Goal: Task Accomplishment & Management: Complete application form

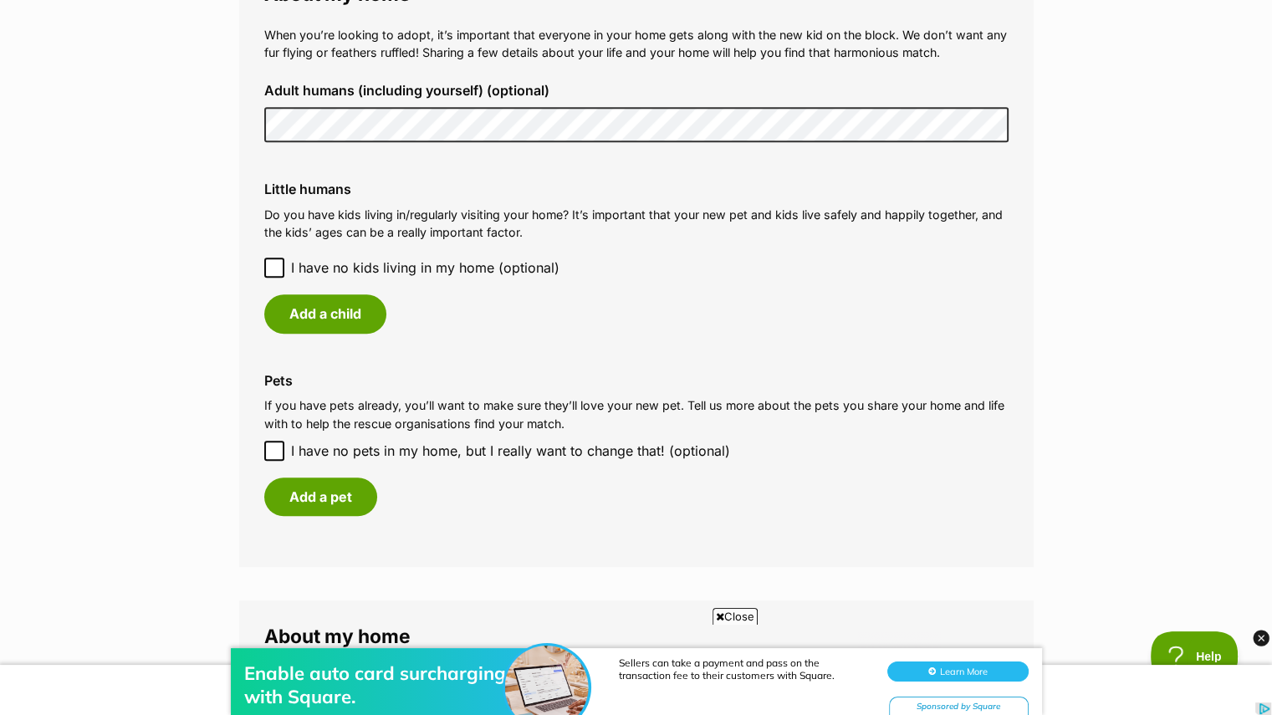
scroll to position [1272, 0]
click at [273, 268] on icon at bounding box center [274, 269] width 12 height 12
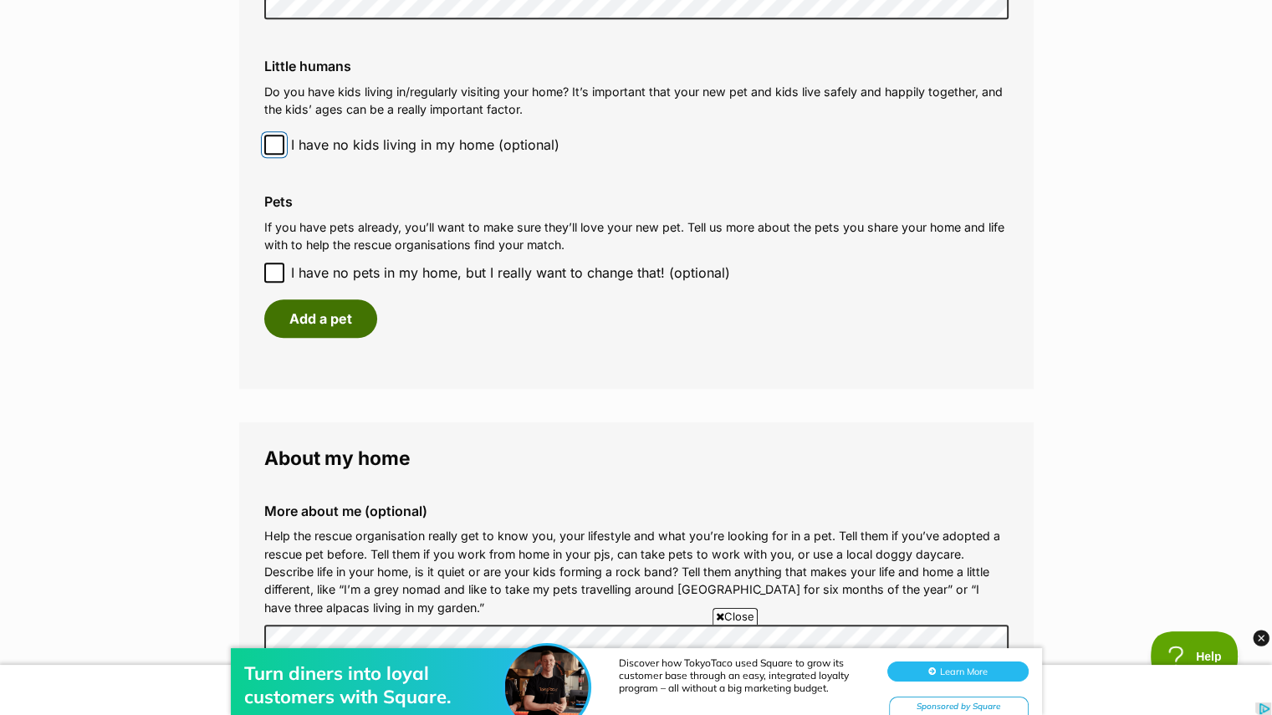
scroll to position [0, 0]
click at [312, 319] on button "Add a pet" at bounding box center [320, 318] width 113 height 38
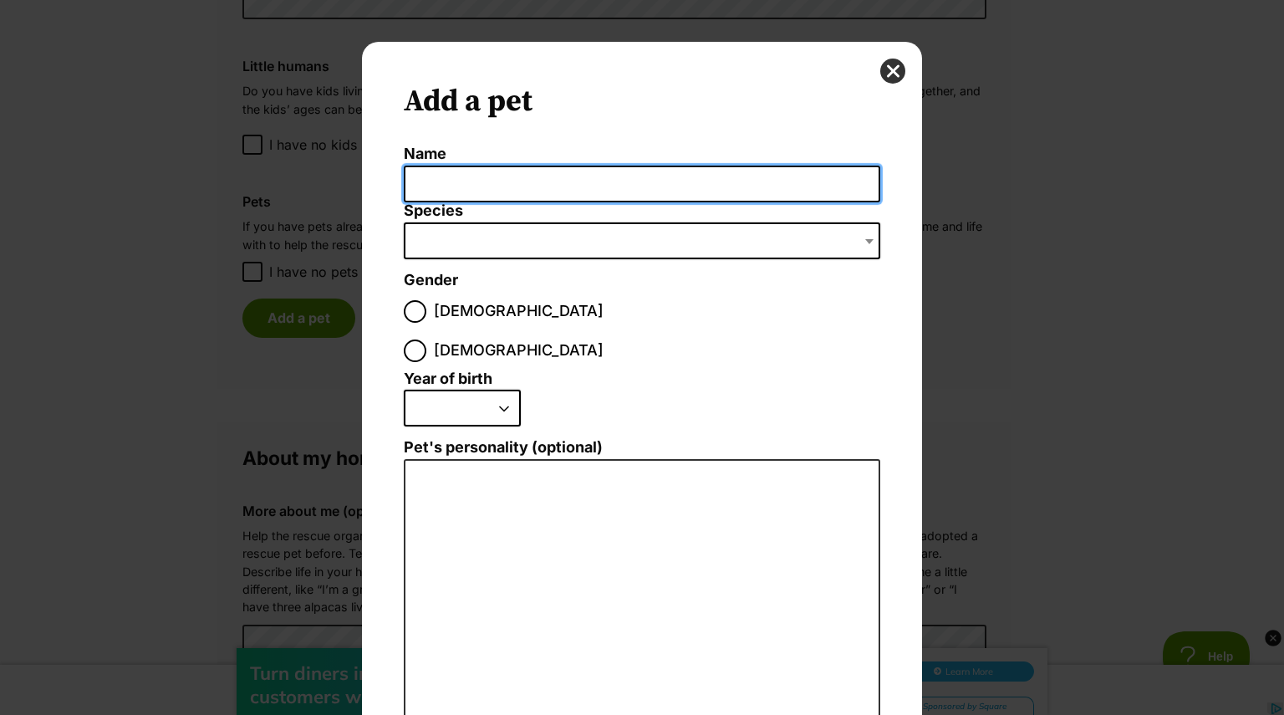
click at [515, 183] on input "Name" at bounding box center [642, 185] width 477 height 38
type input "[PERSON_NAME]"
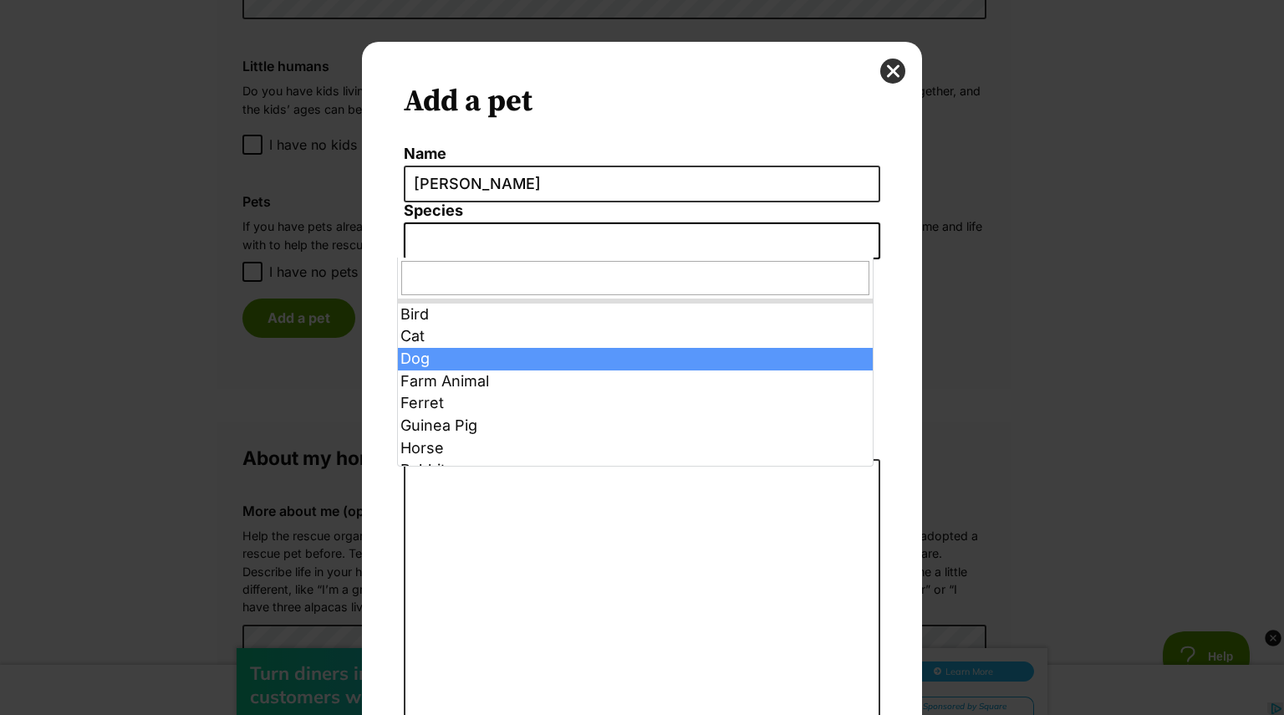
select select "1"
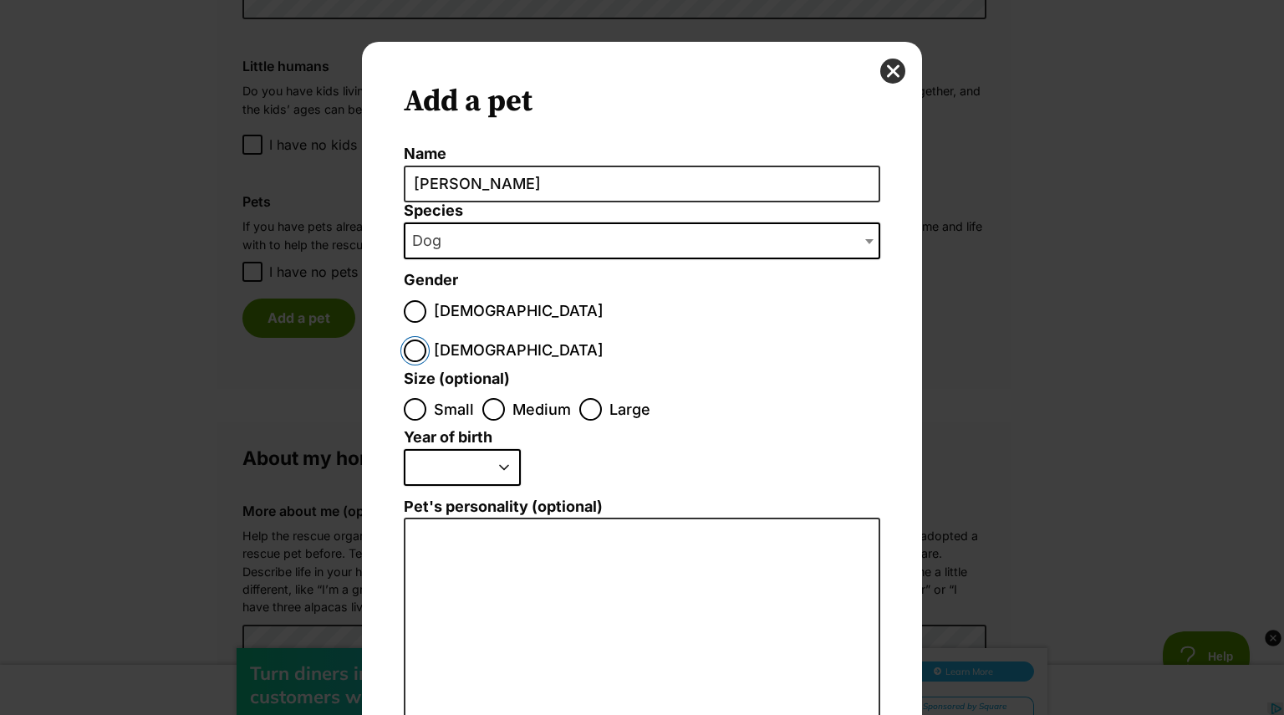
click at [426, 339] on input "[DEMOGRAPHIC_DATA]" at bounding box center [415, 350] width 23 height 23
radio input "true"
click at [487, 398] on input "Medium" at bounding box center [493, 409] width 23 height 23
radio input "true"
click at [503, 449] on select "2025 2024 2023 2022 2021 2020 2019 2018 2017 2016 2015 2014 2013 2012 2011 2010…" at bounding box center [462, 467] width 117 height 37
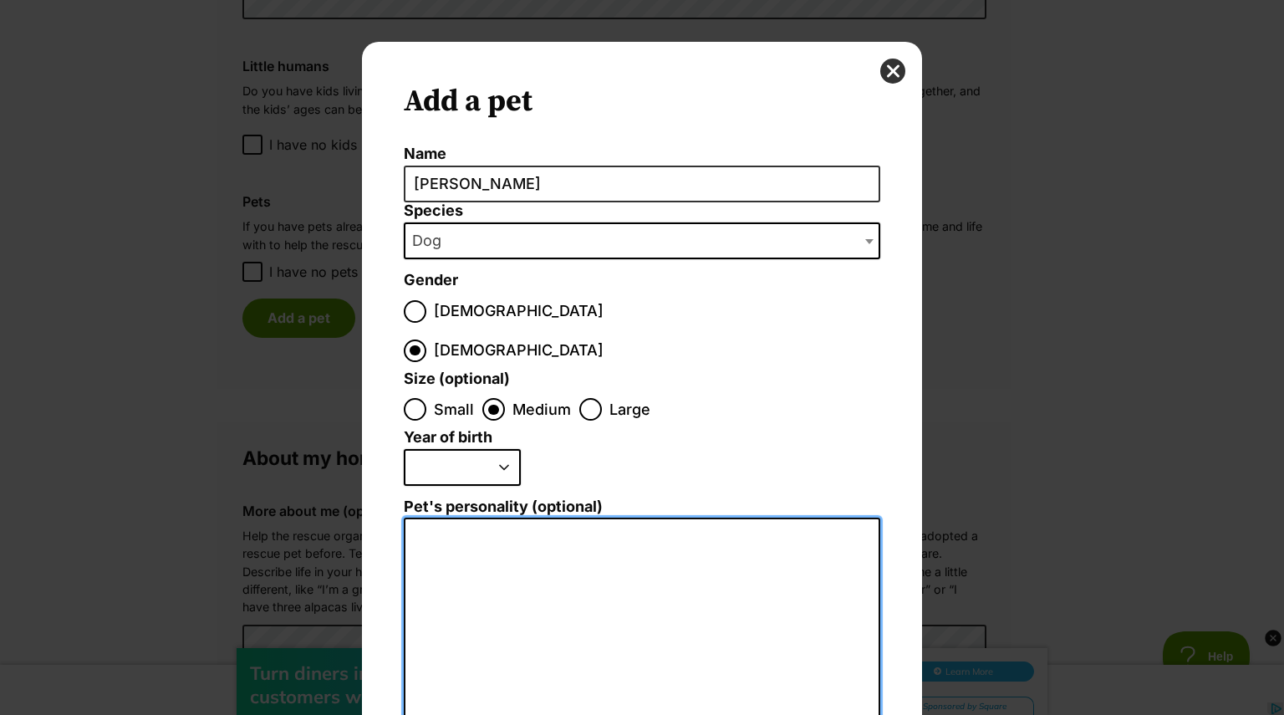
click at [461, 517] on textarea "Pet's personality (optional)" at bounding box center [642, 700] width 477 height 366
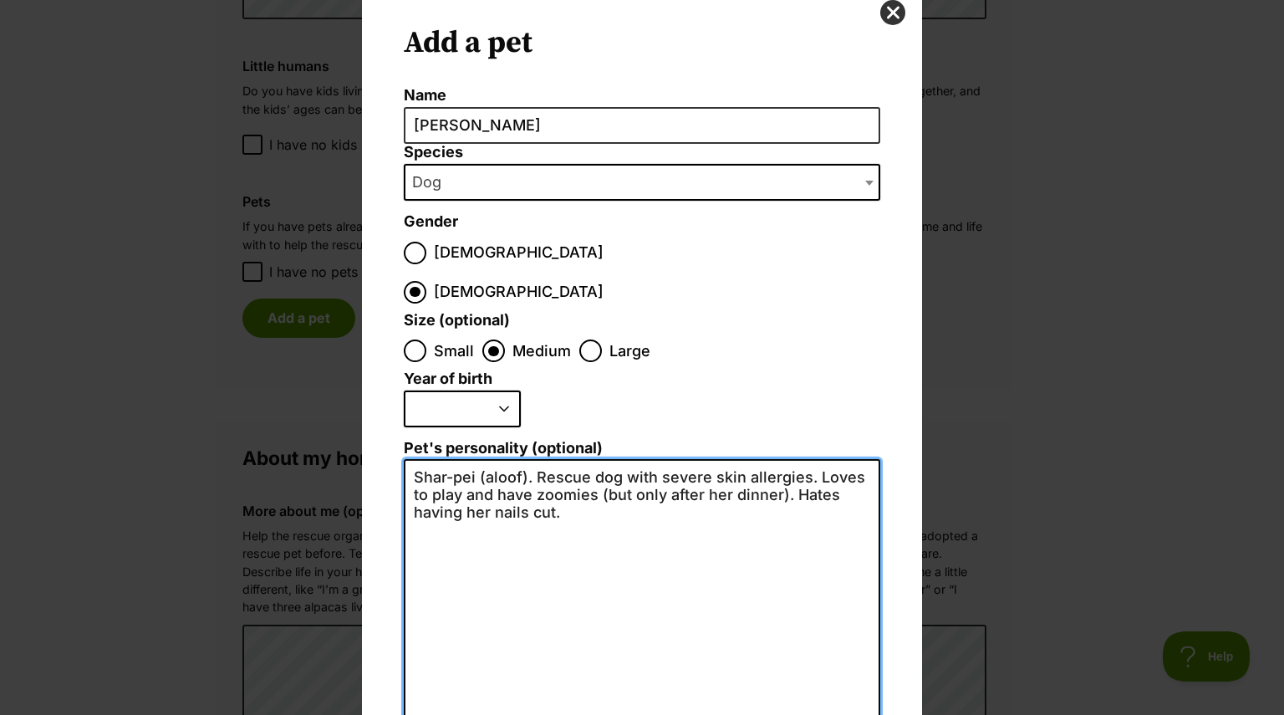
click at [529, 459] on textarea "Shar-pei (aloof). Rescue dog with severe skin allergies. Loves to play and have…" at bounding box center [642, 641] width 477 height 365
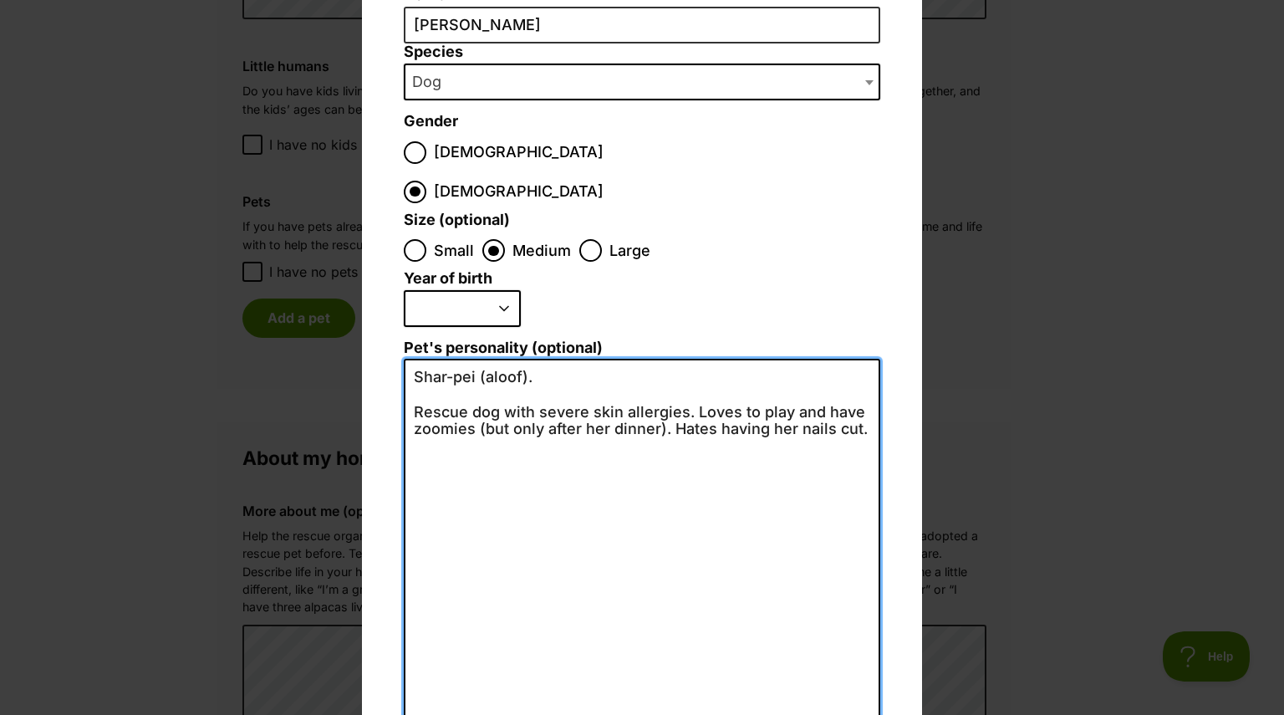
scroll to position [160, 0]
click at [663, 387] on textarea "Shar-pei (aloof). Rescue dog with severe skin allergies. Loves to play and have…" at bounding box center [642, 540] width 477 height 365
click at [630, 420] on textarea "Shar-pei (aloof). Rescue dog with severe skin allergies. Loves to play and have…" at bounding box center [642, 540] width 477 height 365
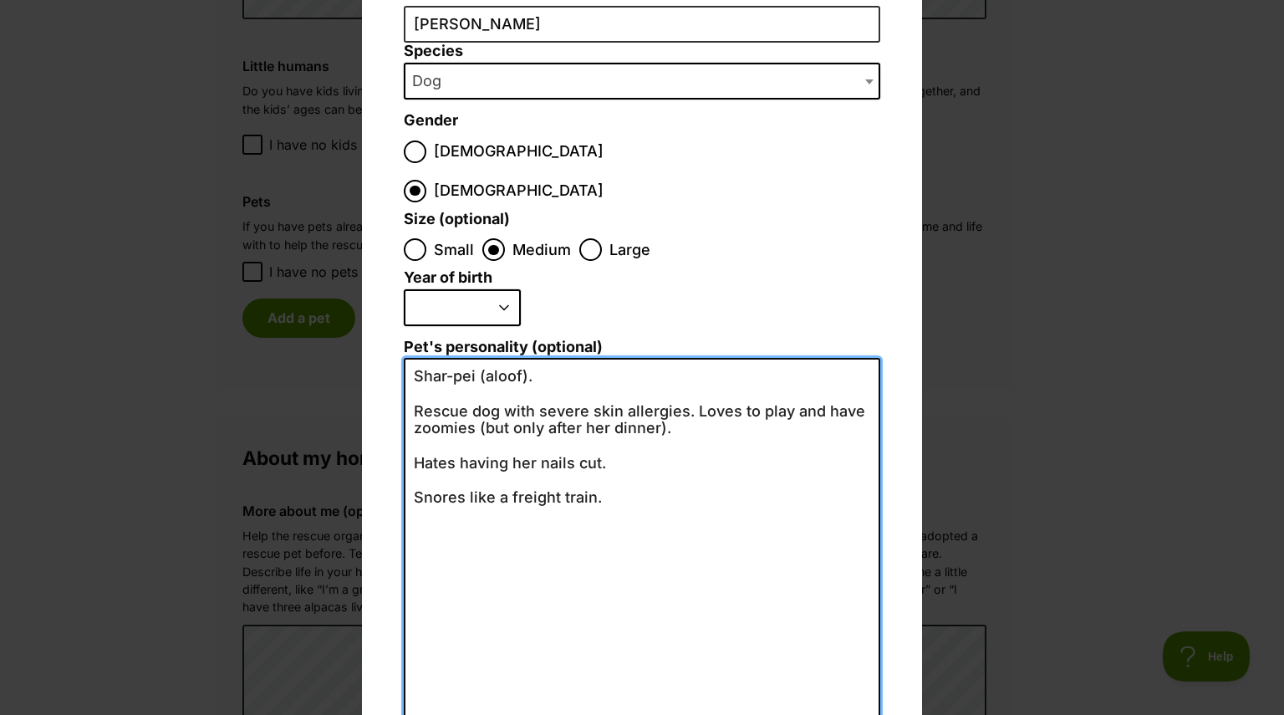
click at [538, 370] on textarea "Shar-pei (aloof). Rescue dog with severe skin allergies. Loves to play and have…" at bounding box center [642, 540] width 477 height 365
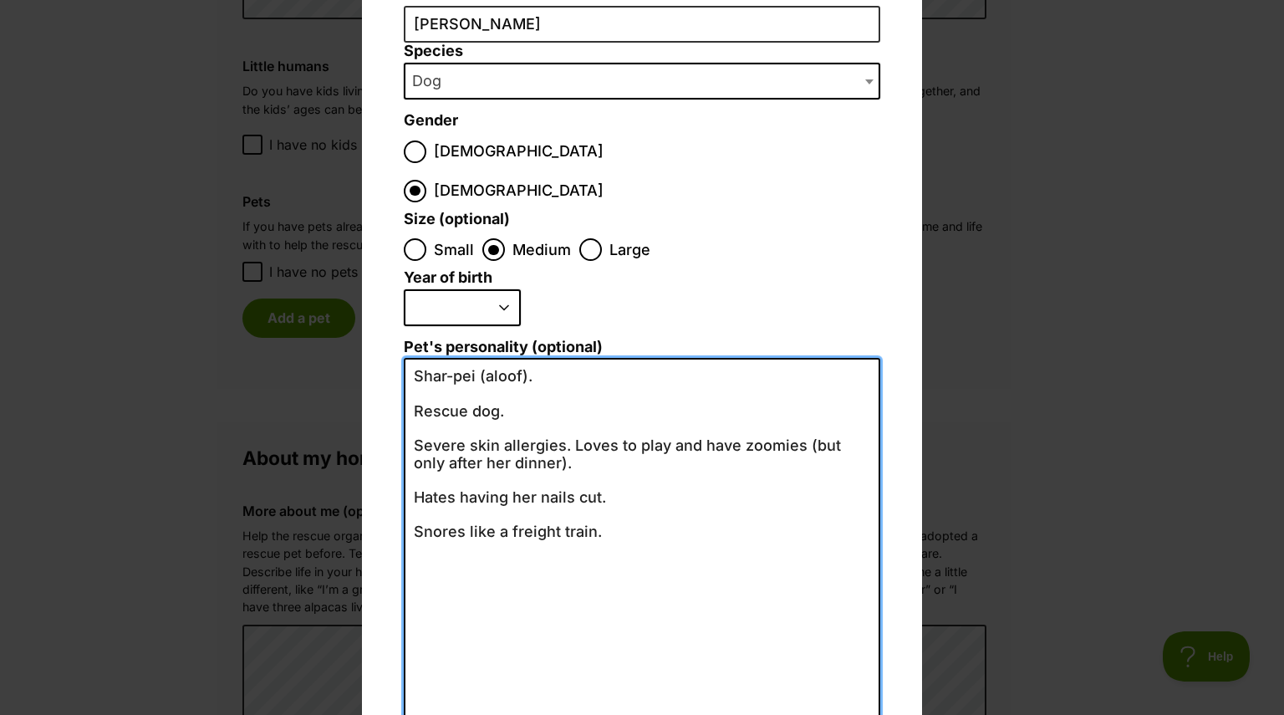
click at [564, 404] on textarea "Shar-pei (aloof). Rescue dog. Severe skin allergies. Loves to play and have zoo…" at bounding box center [642, 540] width 477 height 365
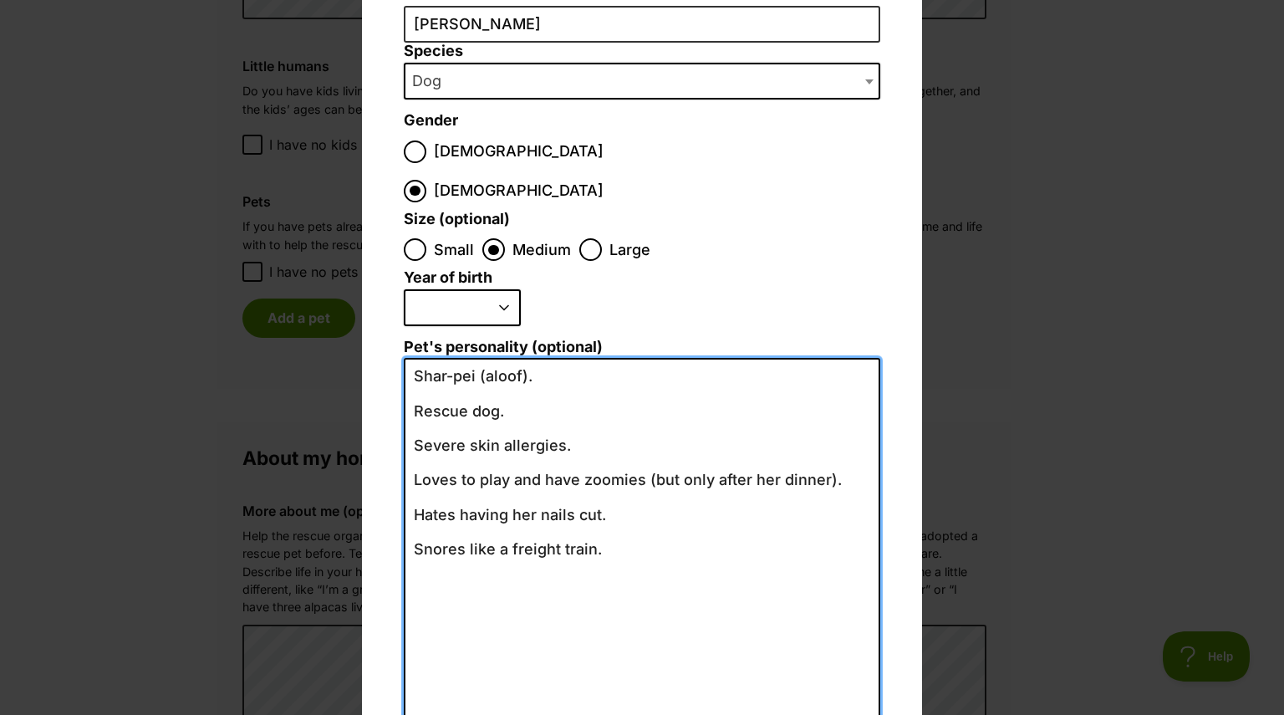
click at [565, 358] on textarea "Shar-pei (aloof). Rescue dog. Severe skin allergies. Loves to play and have zoo…" at bounding box center [642, 540] width 477 height 365
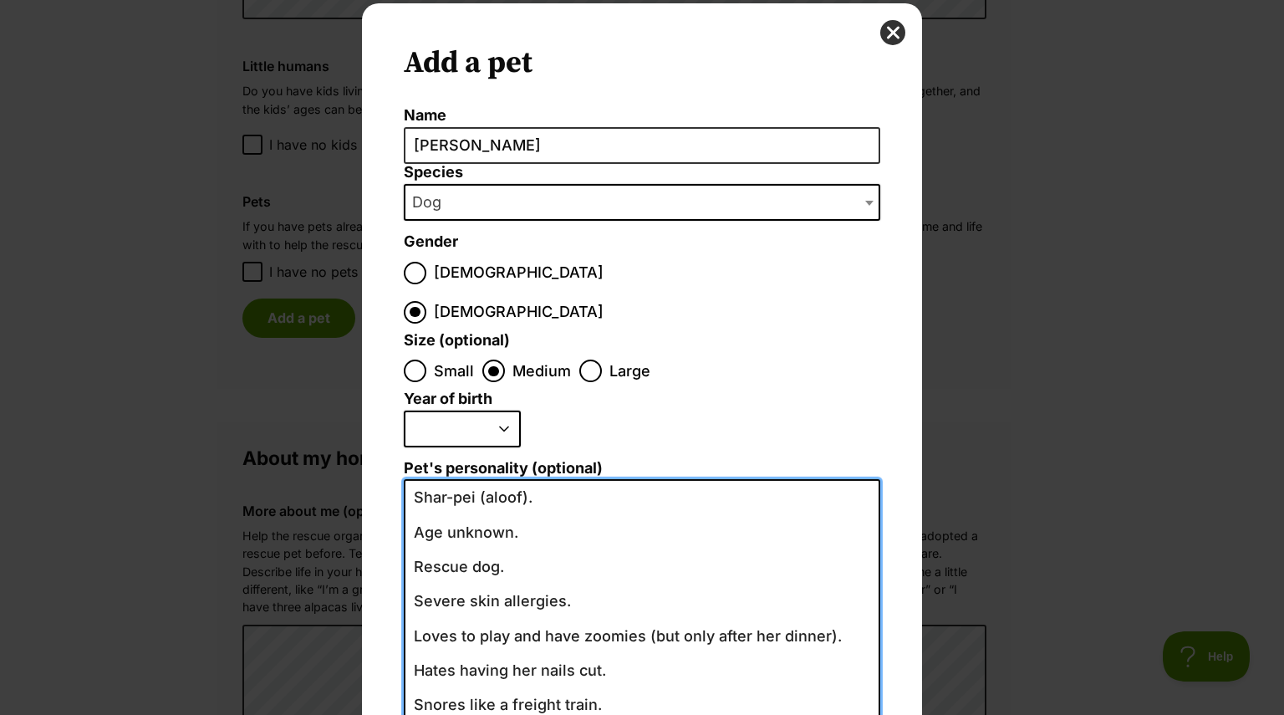
scroll to position [236, 0]
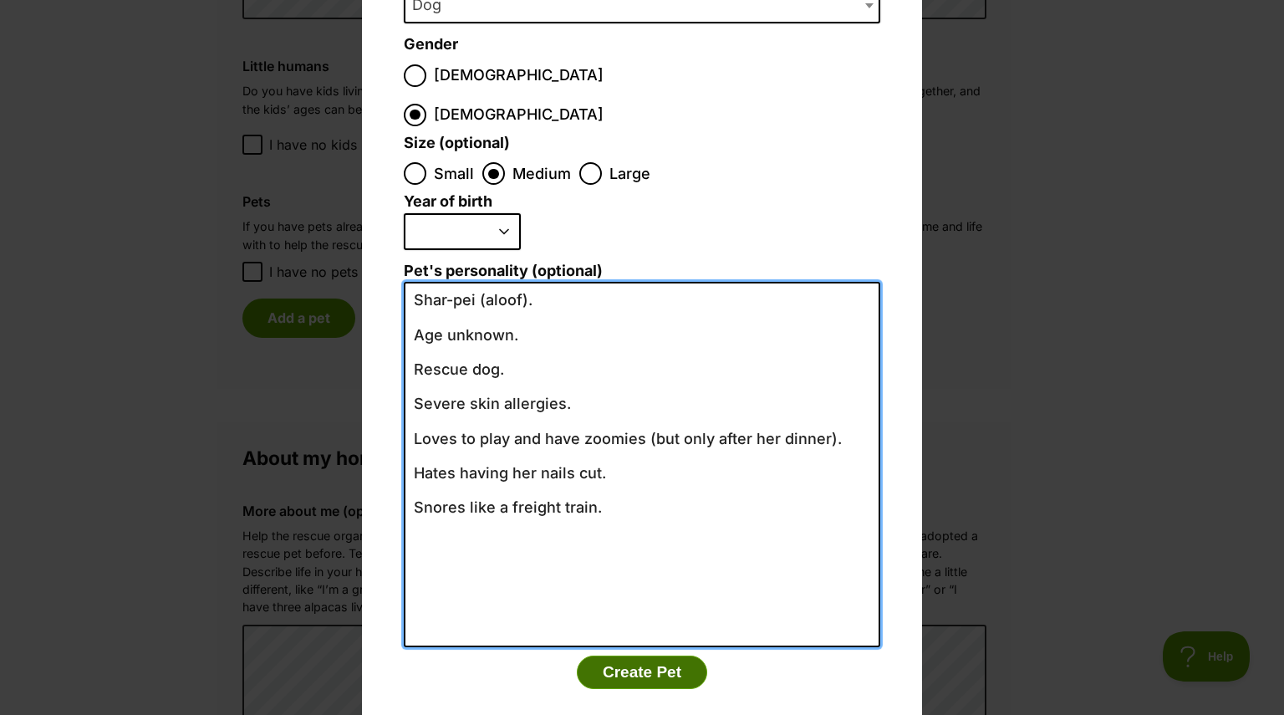
type textarea "Shar-pei (aloof). Age unknown. Rescue dog. Severe skin allergies. Loves to play…"
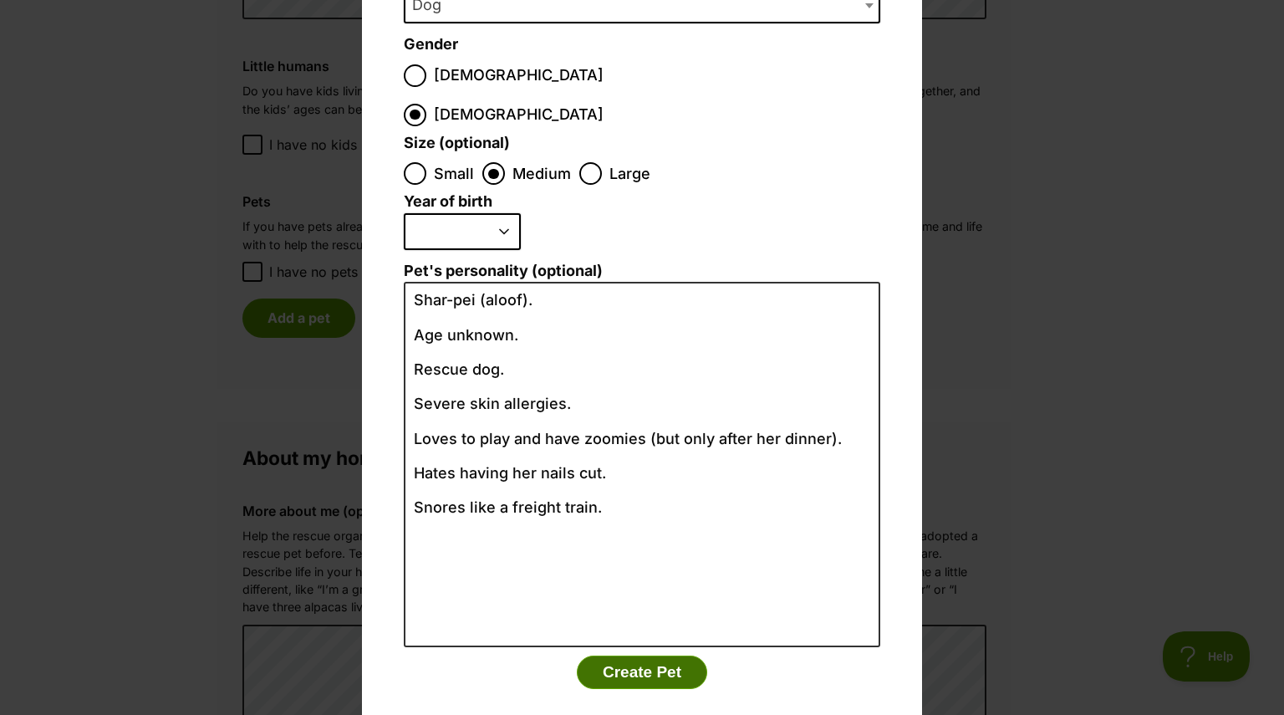
click at [640, 655] on button "Create Pet" at bounding box center [642, 671] width 130 height 33
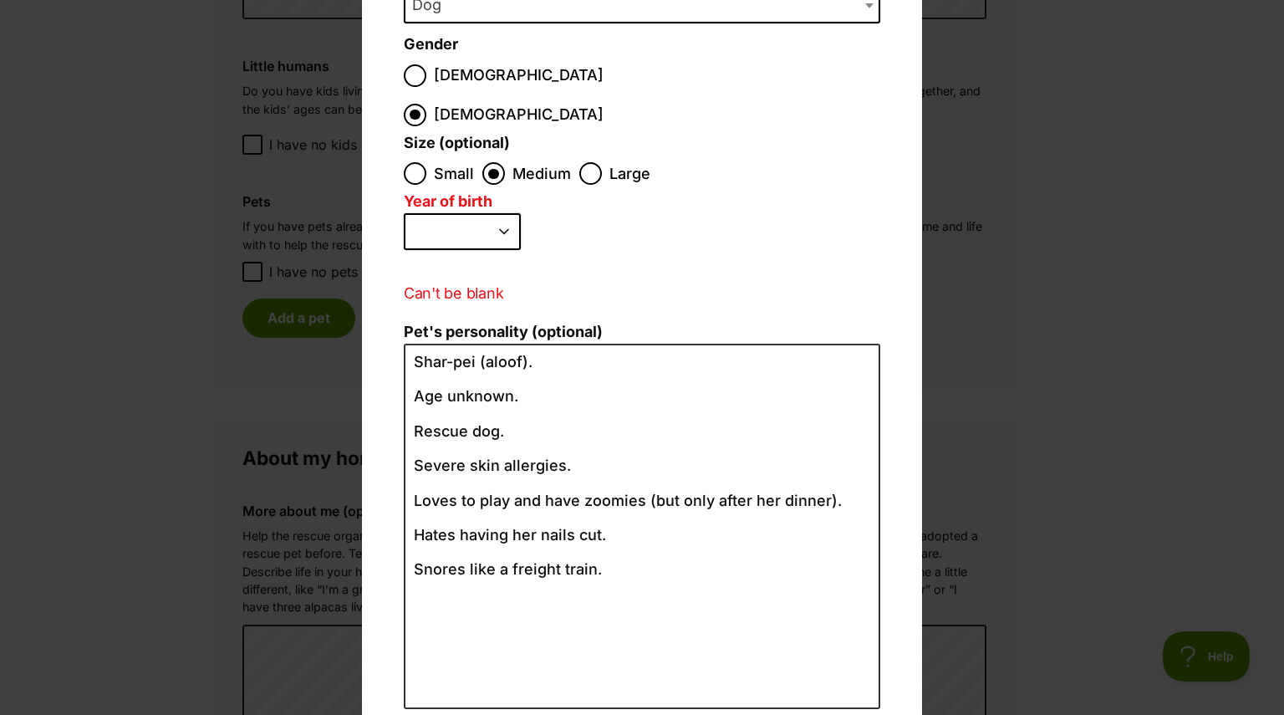
click at [497, 213] on select "2025 2024 2023 2022 2021 2020 2019 2018 2017 2016 2015 2014 2013 2012 2011 2010…" at bounding box center [462, 231] width 117 height 37
select select "2025"
click at [404, 213] on select "2025 2024 2023 2022 2021 2020 2019 2018 2017 2016 2015 2014 2013 2012 2011 2010…" at bounding box center [462, 231] width 117 height 37
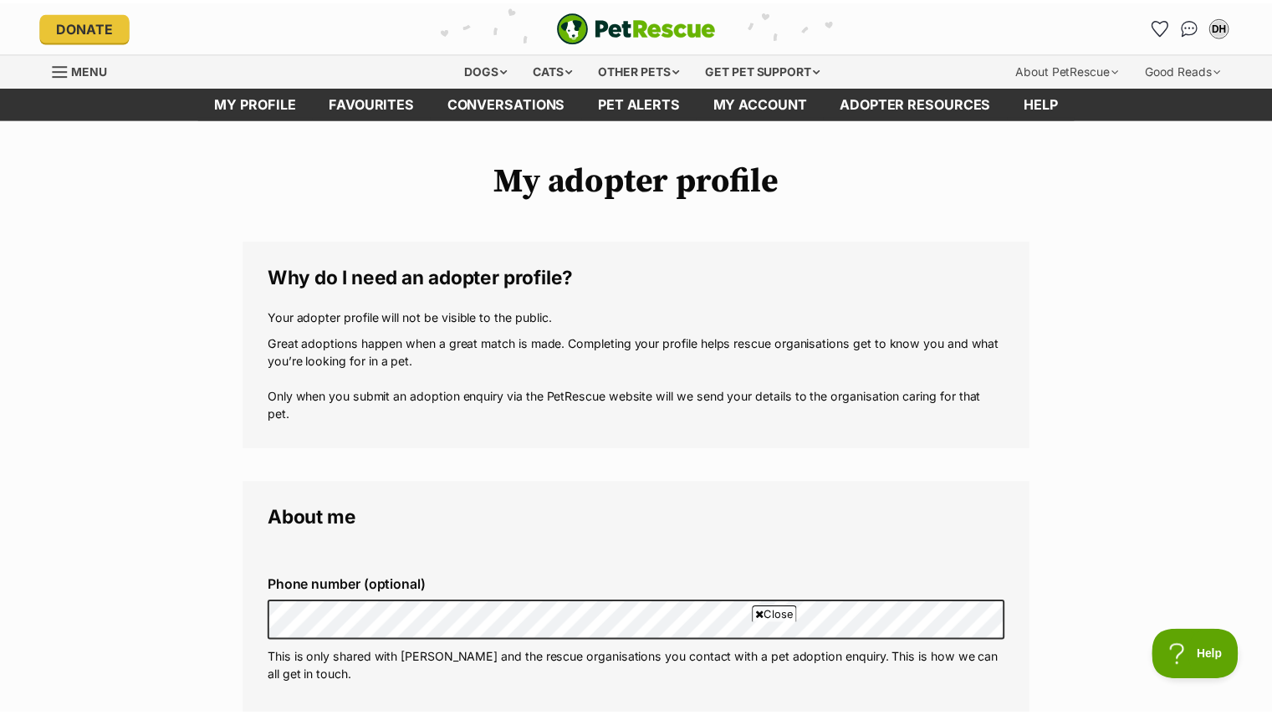
scroll to position [1396, 0]
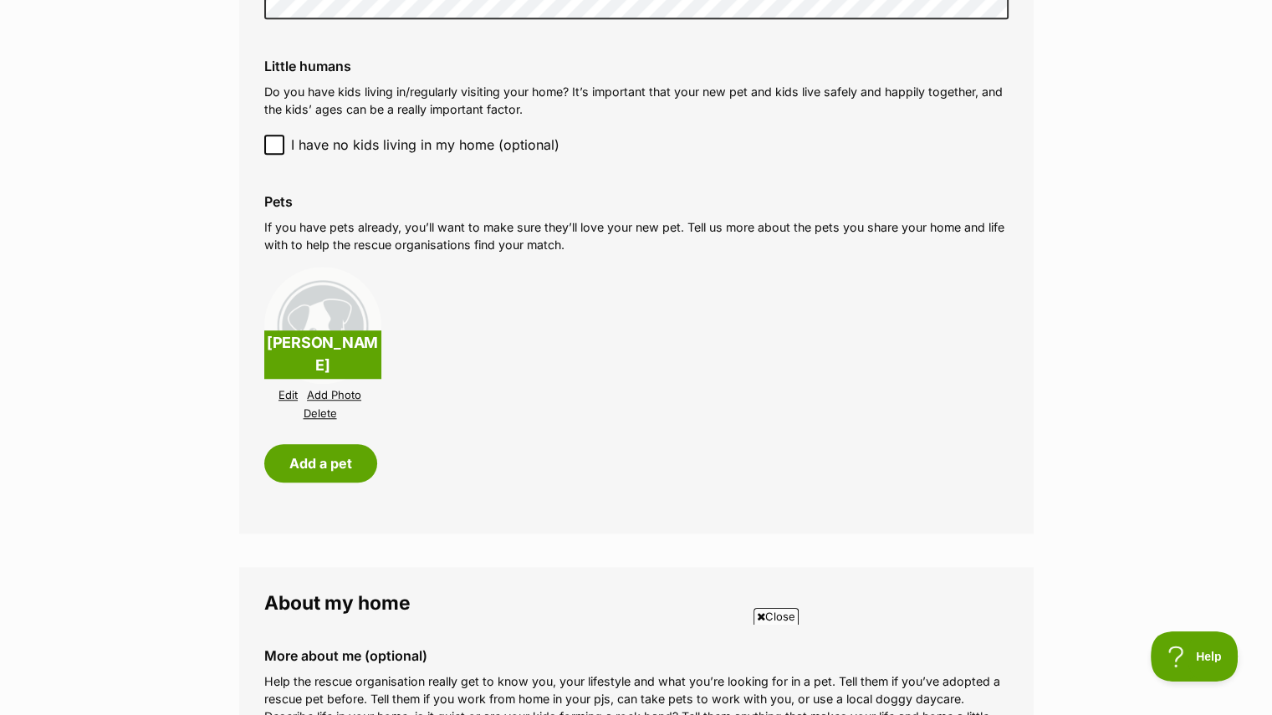
click at [769, 615] on span "Close" at bounding box center [775, 616] width 45 height 17
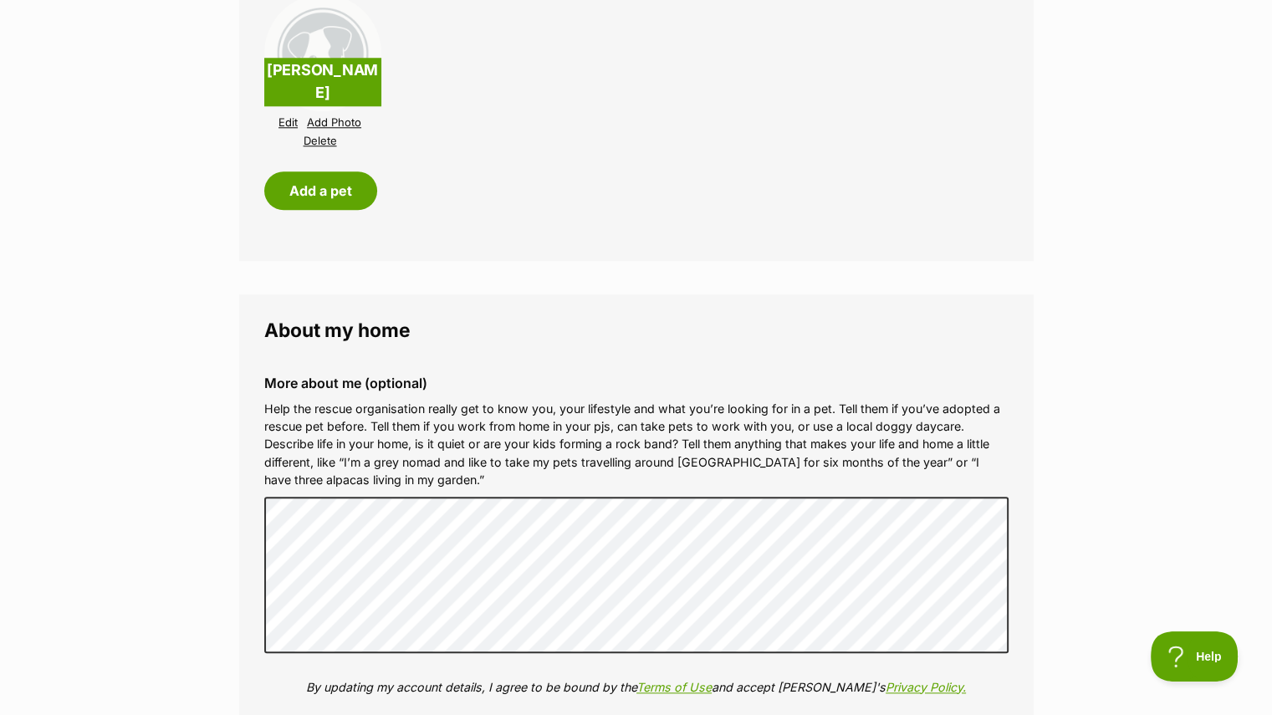
scroll to position [1937, 0]
